Goal: Task Accomplishment & Management: Use online tool/utility

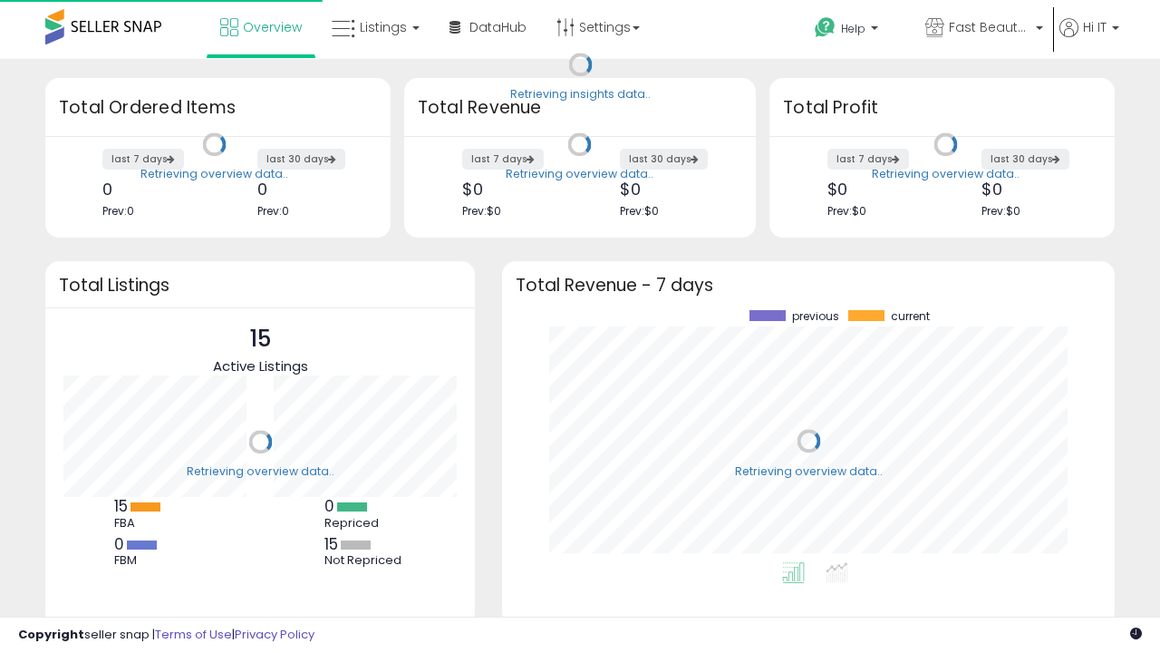
scroll to position [252, 577]
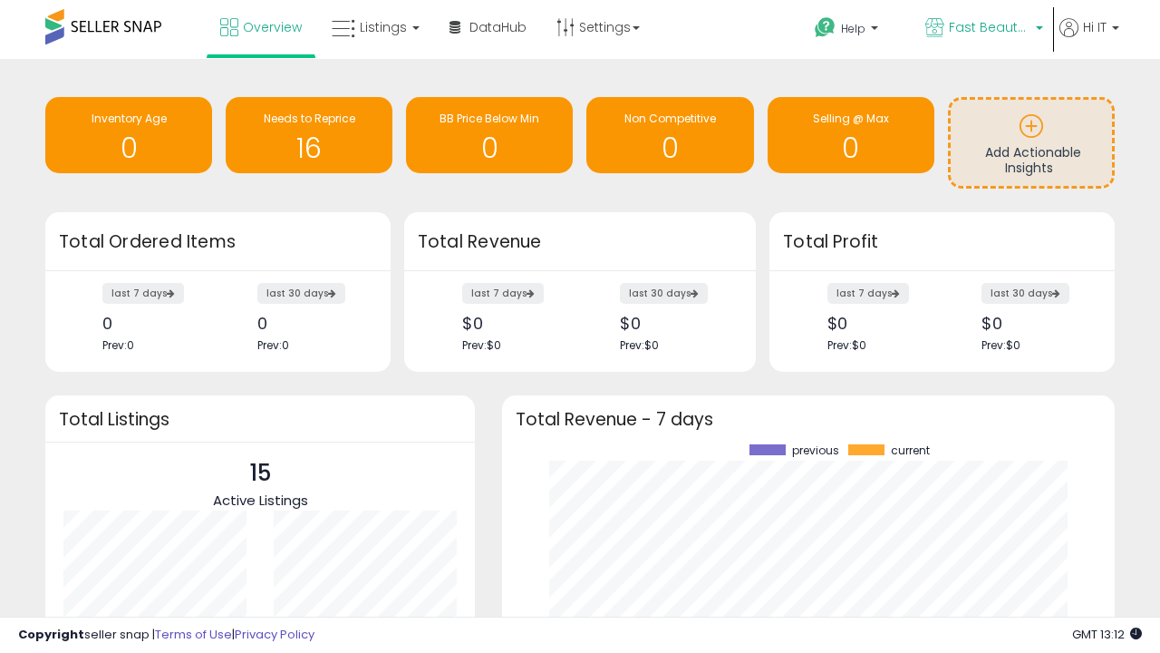
click at [983, 29] on span "Fast Beauty ([GEOGRAPHIC_DATA])" at bounding box center [990, 27] width 82 height 18
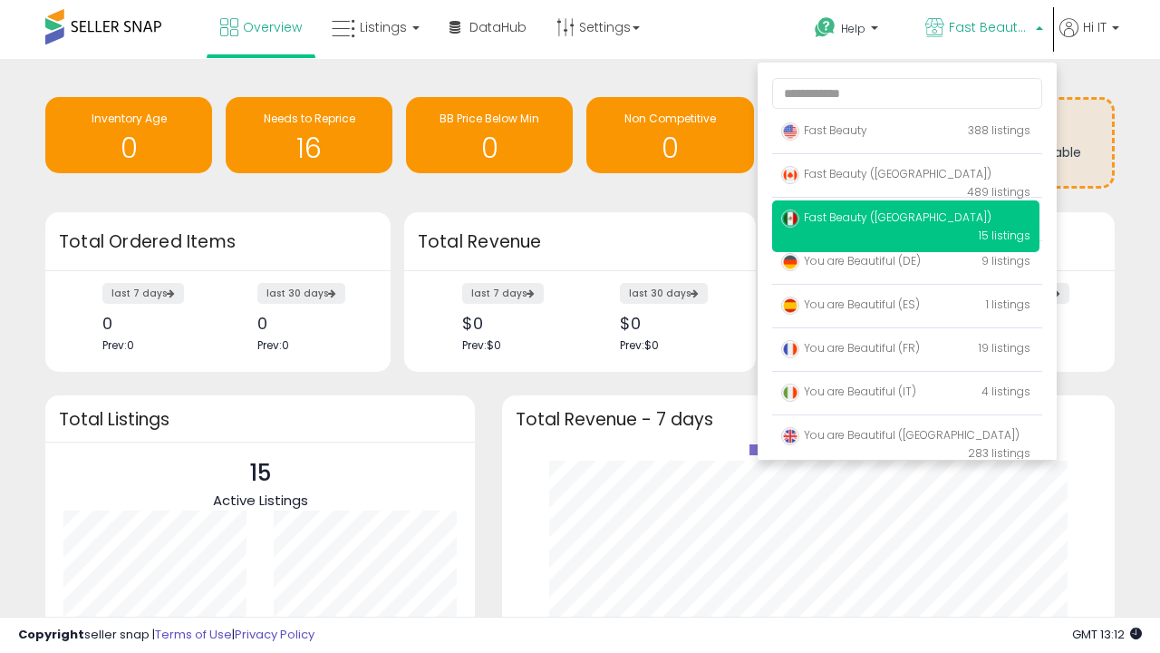
click at [906, 133] on p "Fast Beauty 388 listings" at bounding box center [905, 131] width 267 height 36
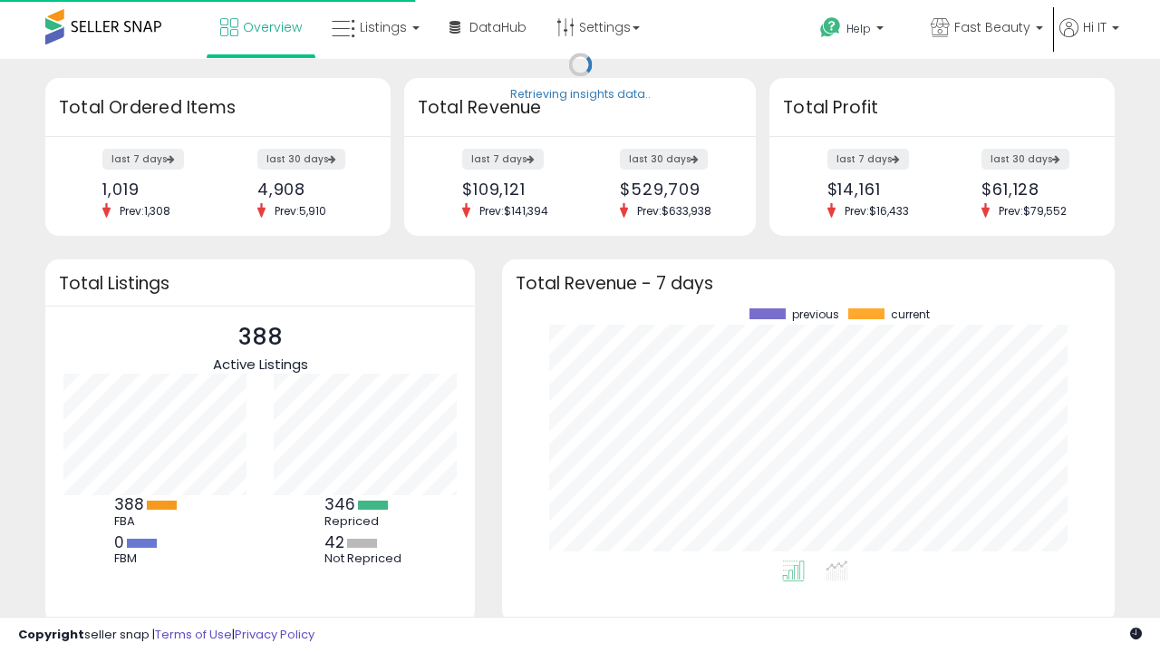
scroll to position [252, 577]
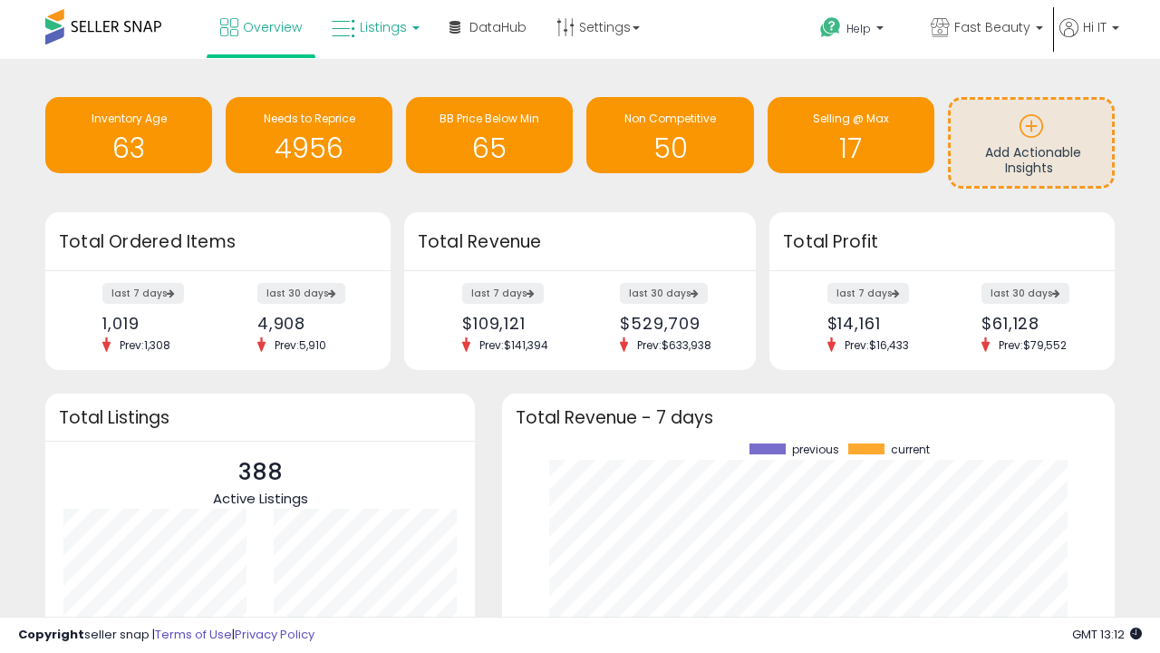
click at [374, 27] on span "Listings" at bounding box center [383, 27] width 47 height 18
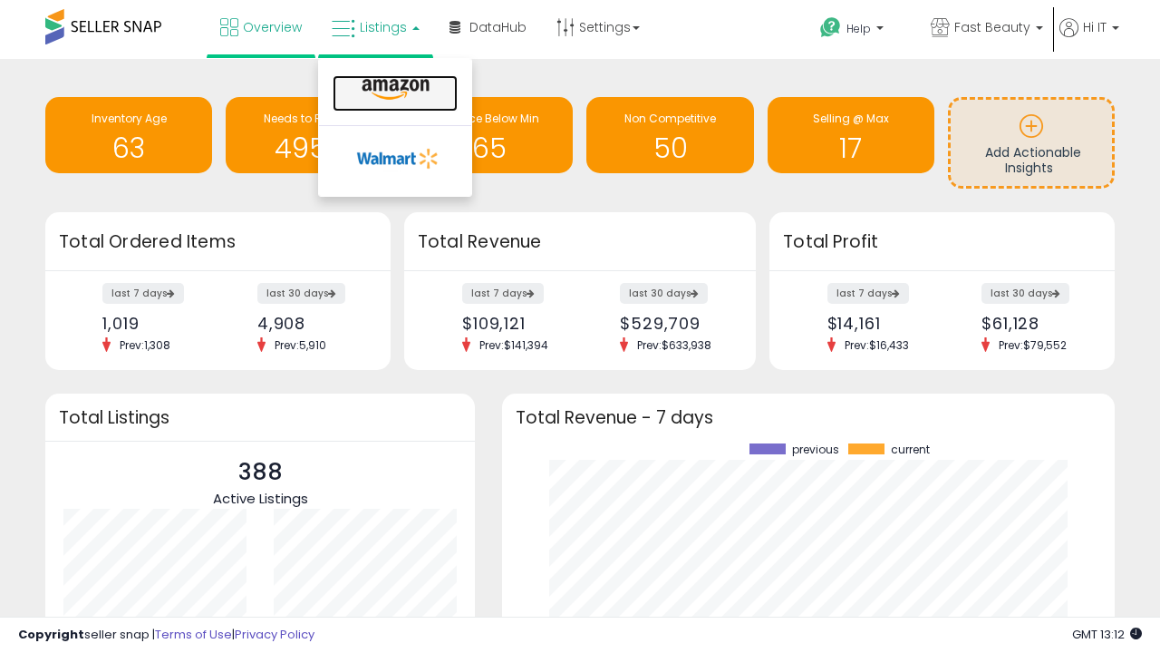
click at [393, 90] on icon at bounding box center [395, 90] width 79 height 24
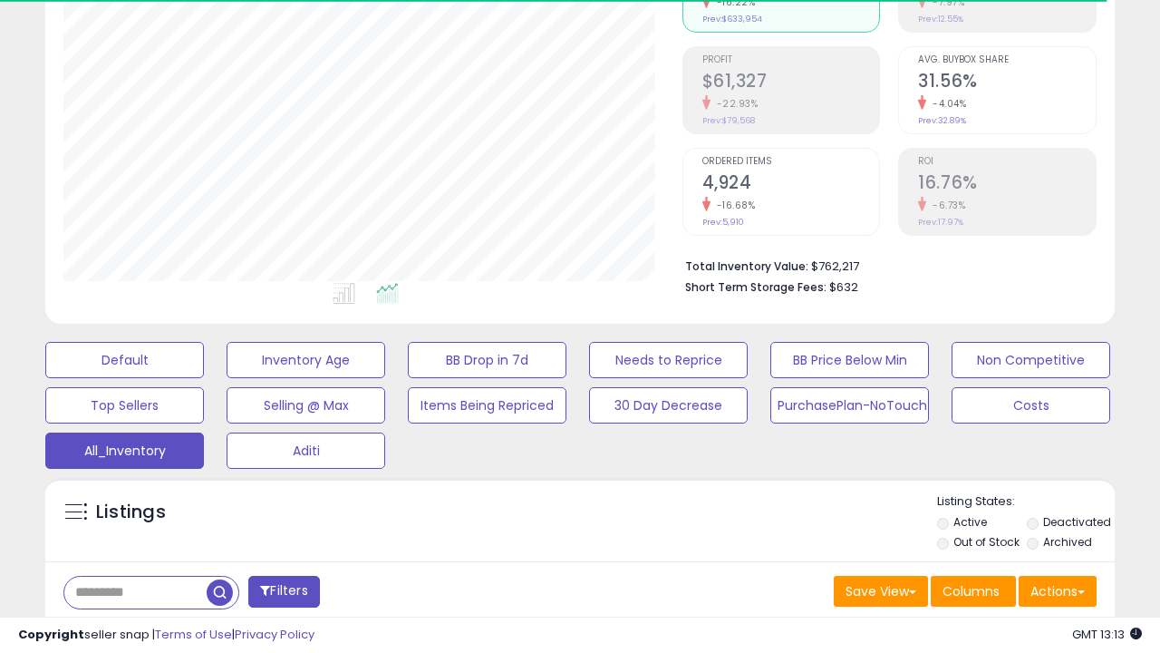
scroll to position [541, 0]
click at [129, 630] on span "Last 30 Days" at bounding box center [131, 639] width 79 height 18
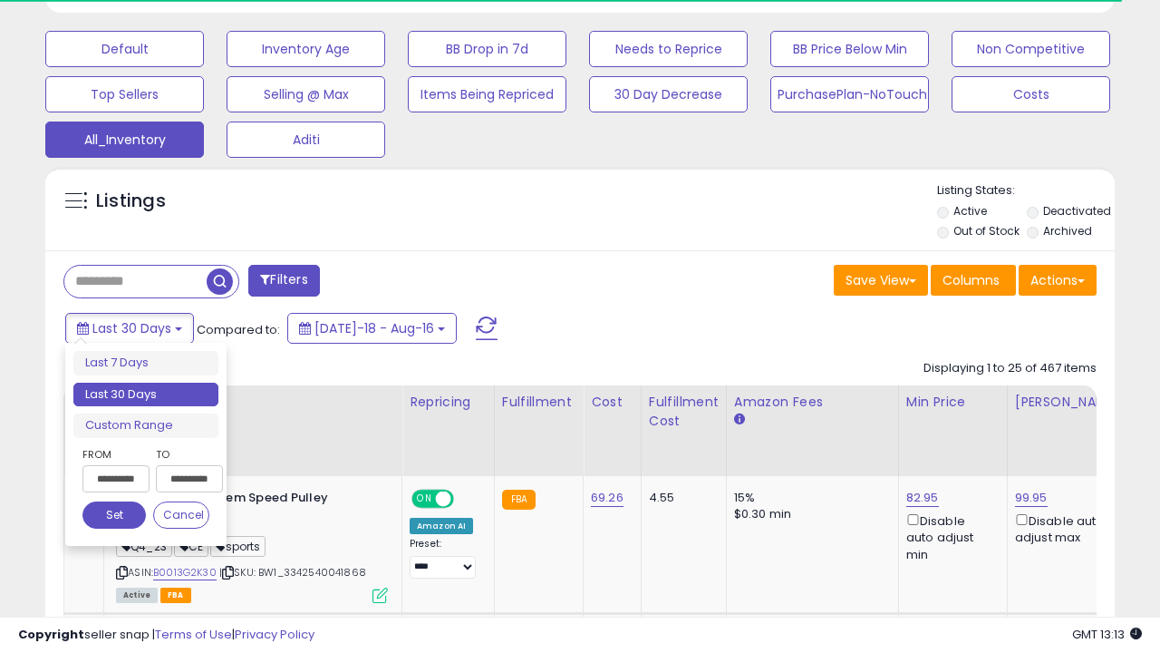
click at [146, 394] on li "Last 30 Days" at bounding box center [145, 395] width 145 height 24
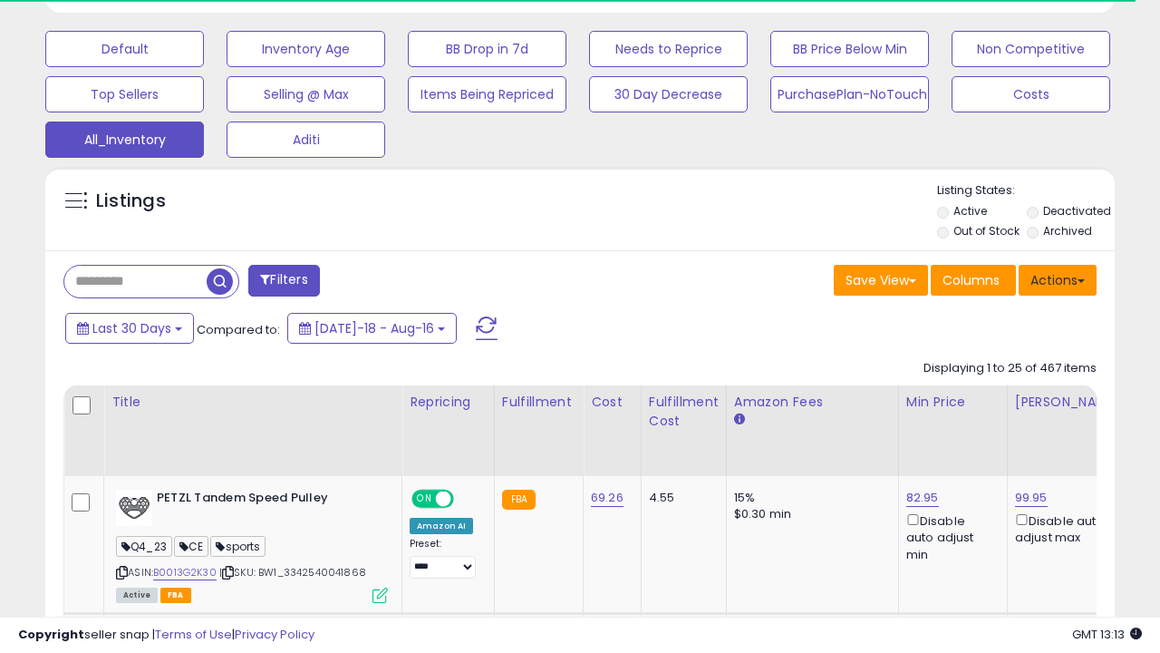
click at [1058, 278] on button "Actions" at bounding box center [1058, 280] width 78 height 31
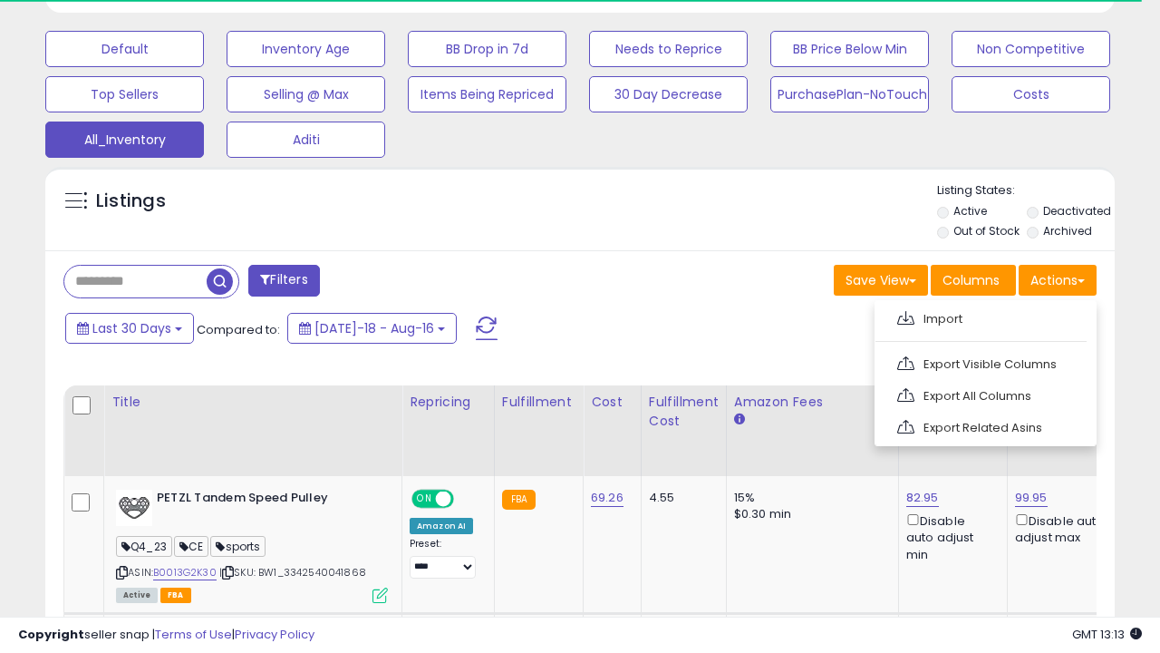
click at [984, 393] on link "Export All Columns" at bounding box center [984, 396] width 199 height 28
